Goal: Find specific page/section: Find specific page/section

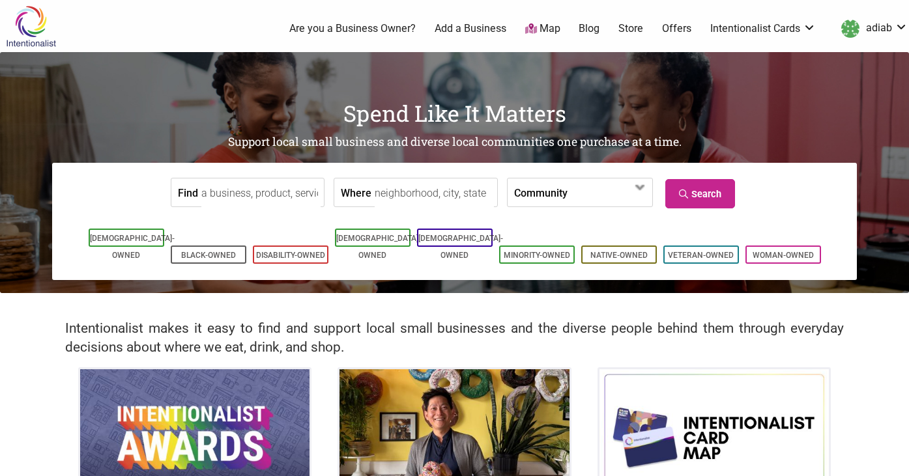
click at [584, 26] on link "Blog" at bounding box center [589, 28] width 21 height 14
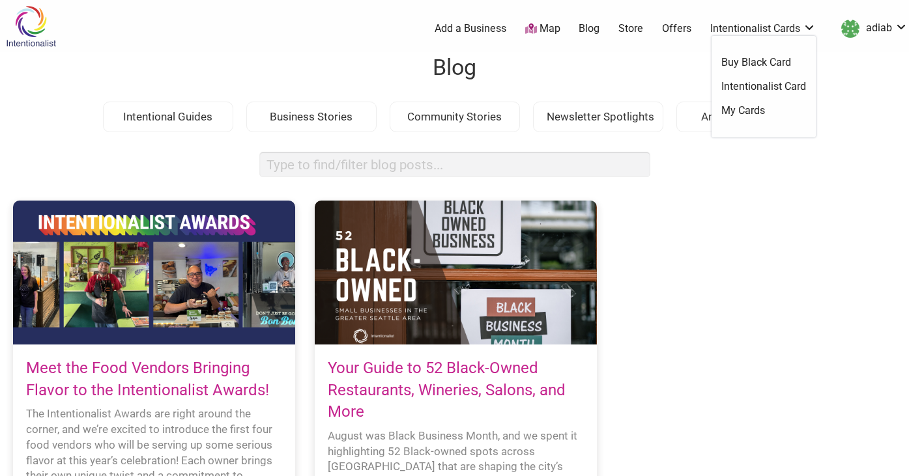
click at [756, 115] on link "My Cards" at bounding box center [763, 111] width 85 height 14
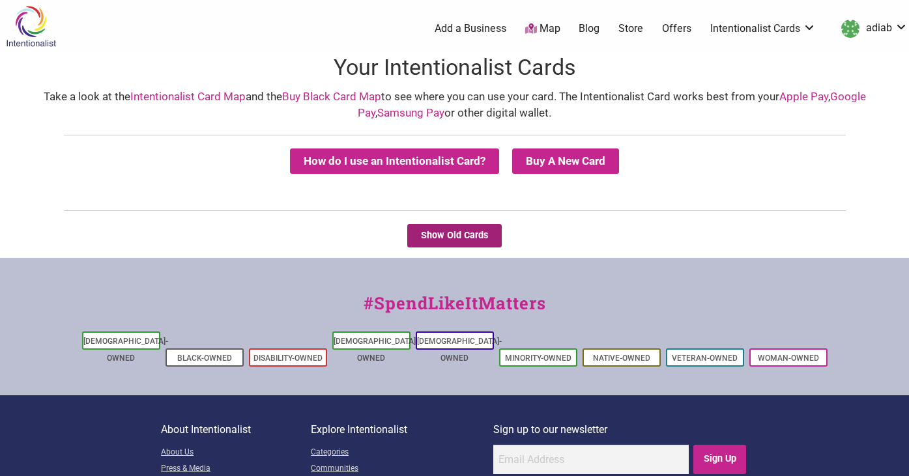
click at [485, 233] on div "Show Old Cards" at bounding box center [454, 241] width 902 height 34
click at [473, 224] on button "Show Old Cards" at bounding box center [454, 235] width 94 height 23
